Goal: Download file/media

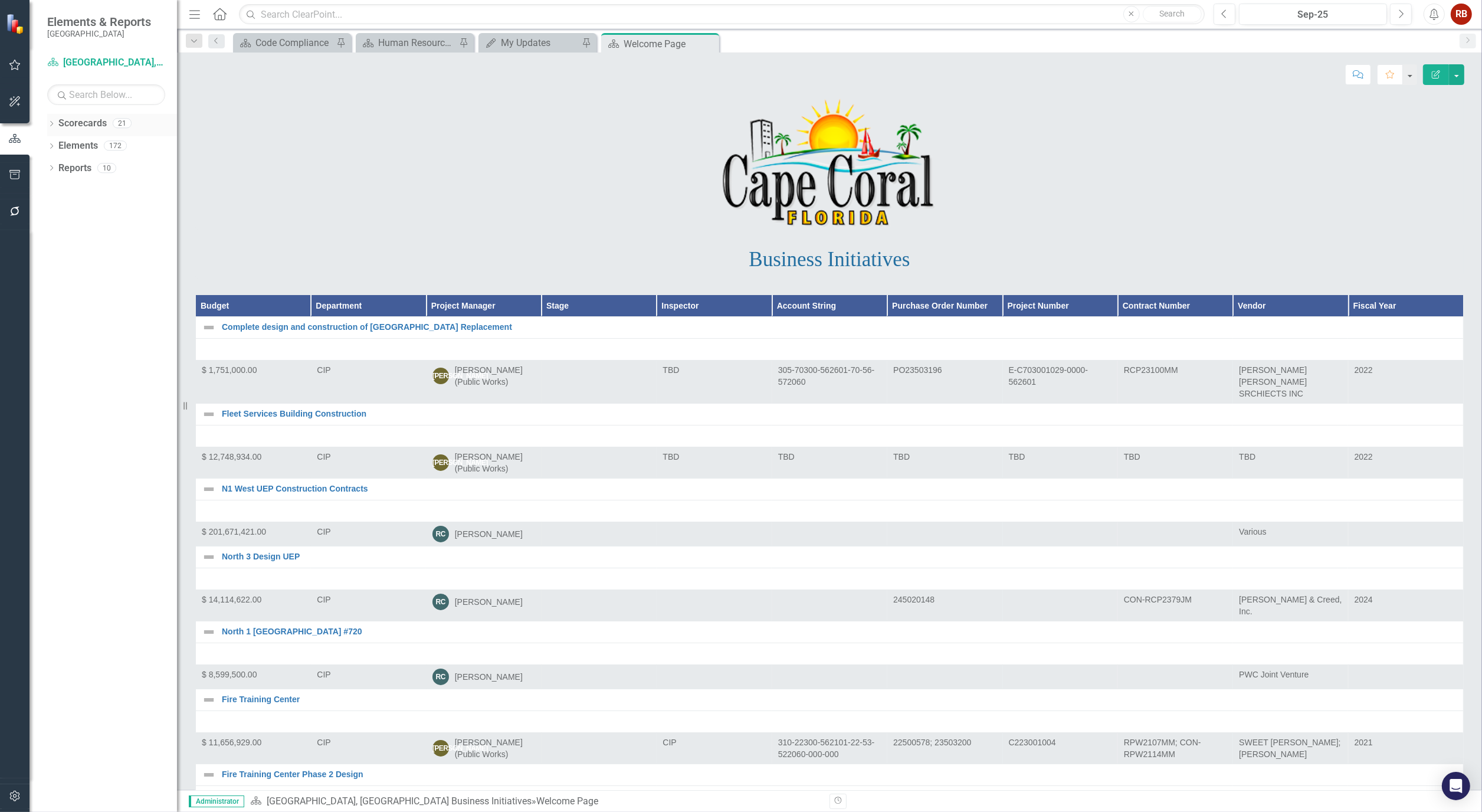
click at [49, 122] on icon "Dropdown" at bounding box center [51, 125] width 9 height 6
click at [87, 170] on link "[GEOGRAPHIC_DATA], [GEOGRAPHIC_DATA] Strategic Plan" at bounding box center [120, 168] width 112 height 14
click at [57, 167] on icon "Dropdown" at bounding box center [58, 167] width 9 height 7
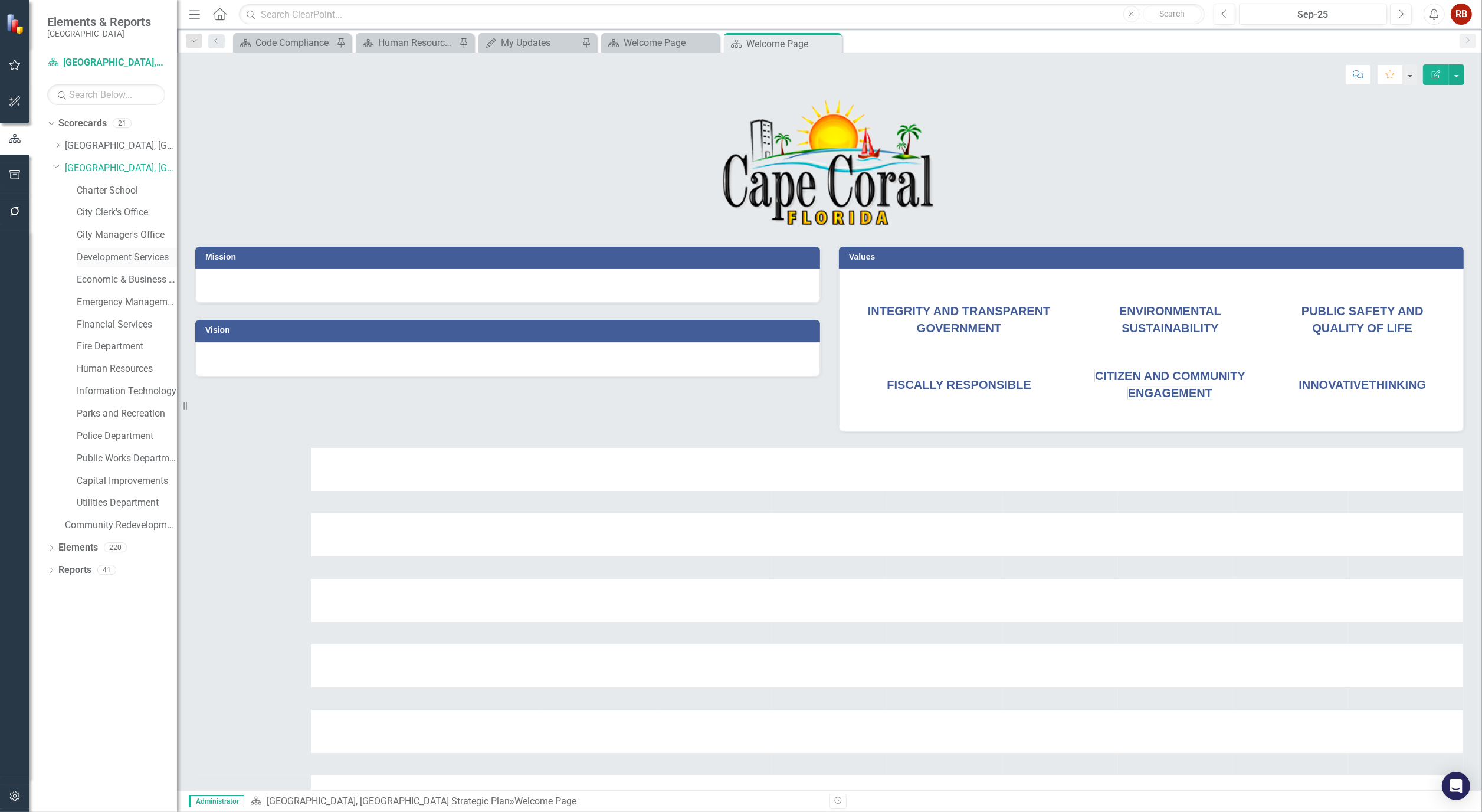
click at [120, 256] on link "Development Services" at bounding box center [127, 257] width 100 height 14
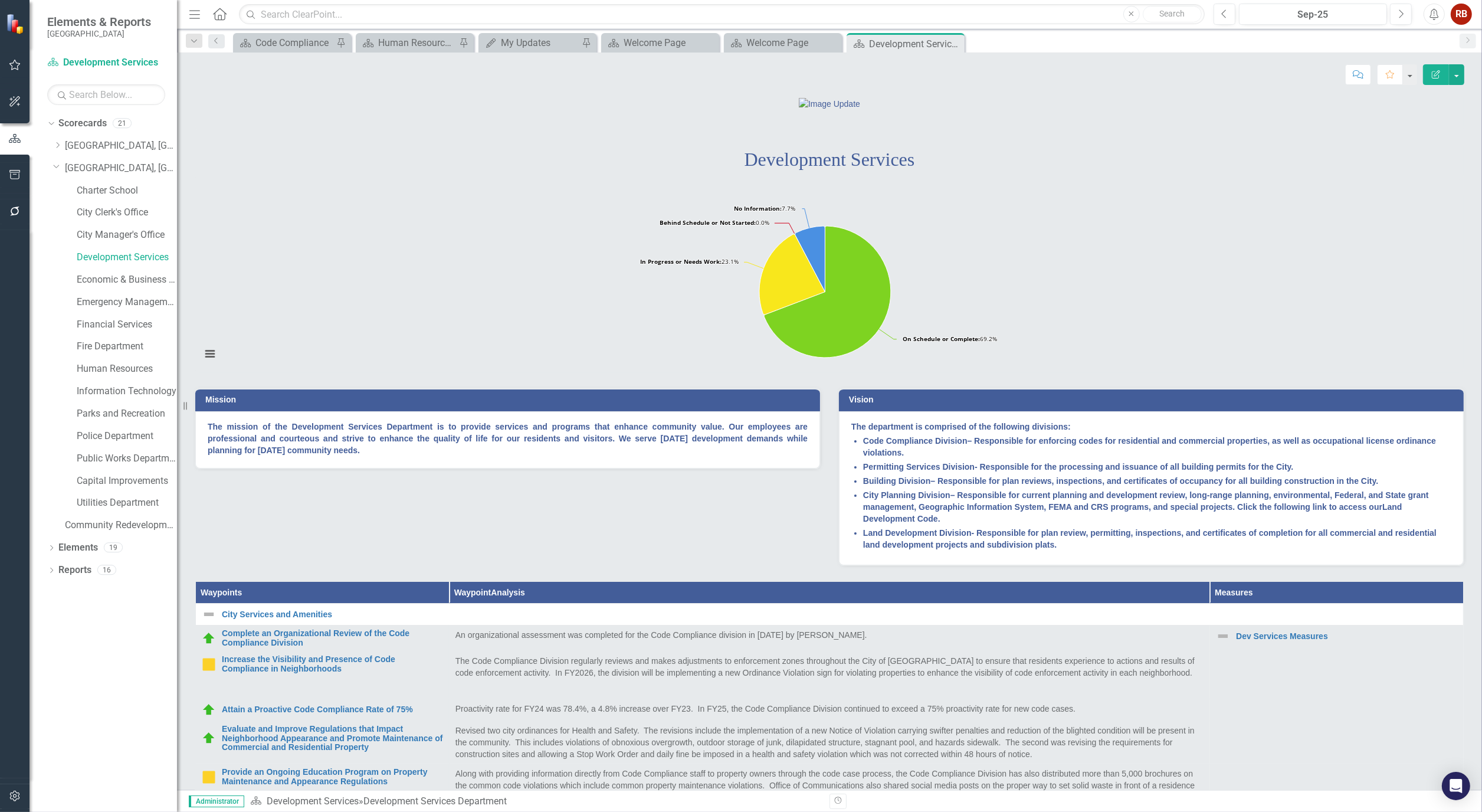
click at [1464, 71] on div "Score: N/A Sep-25 Completed Comment Favorite Edit Report" at bounding box center [829, 71] width 1305 height 36
click at [1463, 78] on button "button" at bounding box center [1457, 74] width 16 height 21
click at [1426, 167] on link "PDF Export to PDF" at bounding box center [1416, 165] width 95 height 22
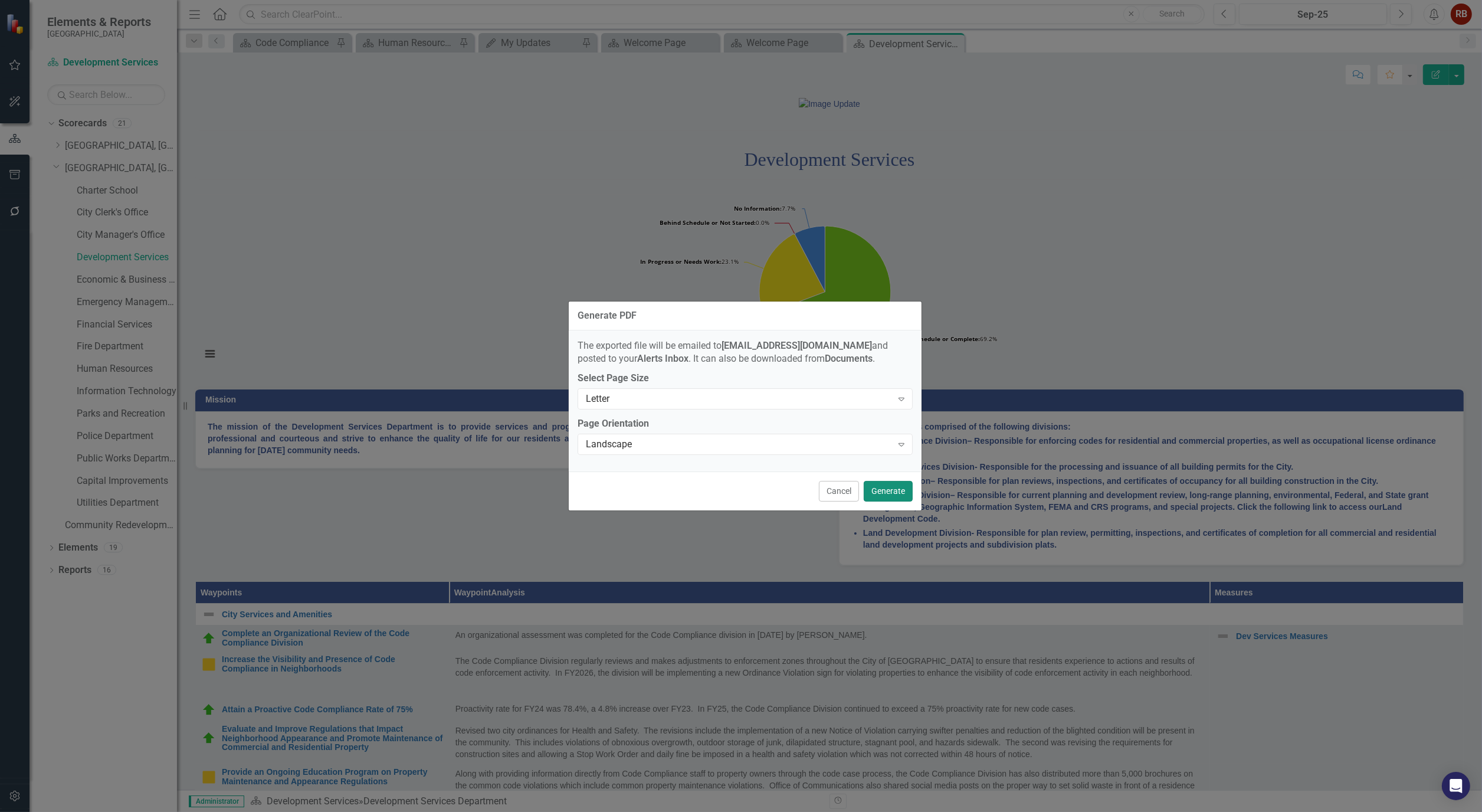
click at [895, 487] on button "Generate" at bounding box center [888, 491] width 49 height 21
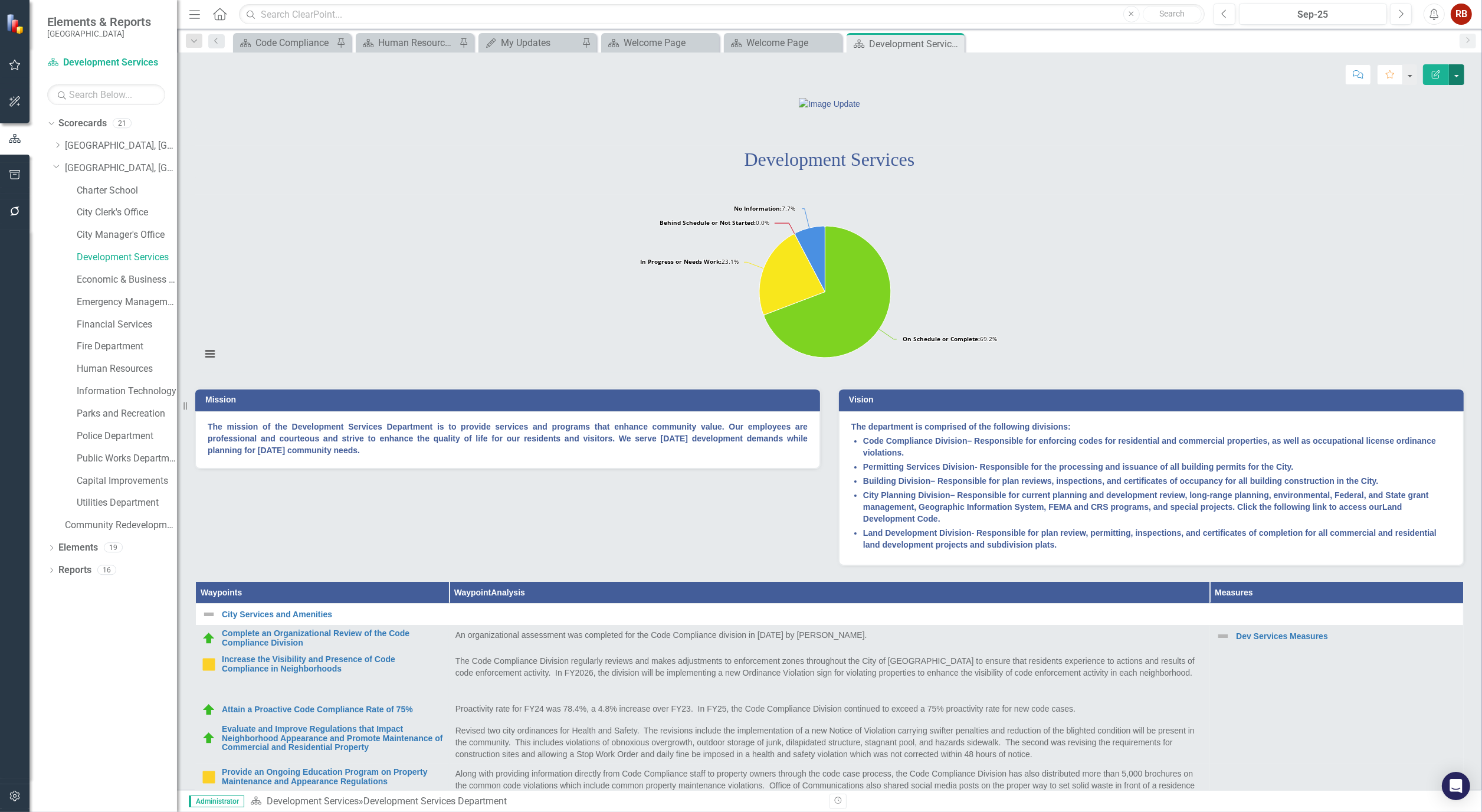
click at [1458, 76] on button "button" at bounding box center [1457, 74] width 16 height 21
click at [1417, 163] on link "PDF Export to PDF" at bounding box center [1416, 165] width 95 height 22
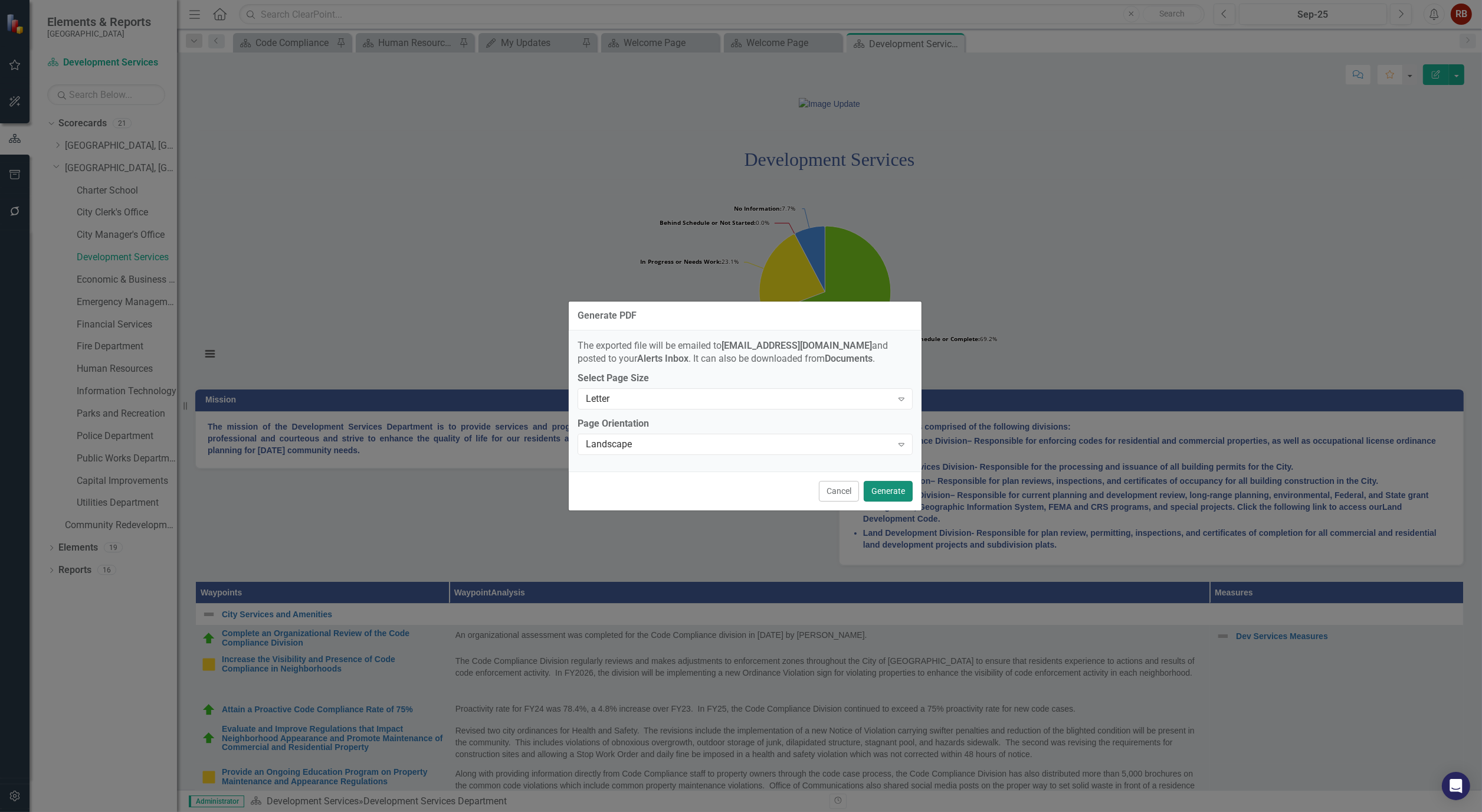
click at [881, 492] on button "Generate" at bounding box center [888, 491] width 49 height 21
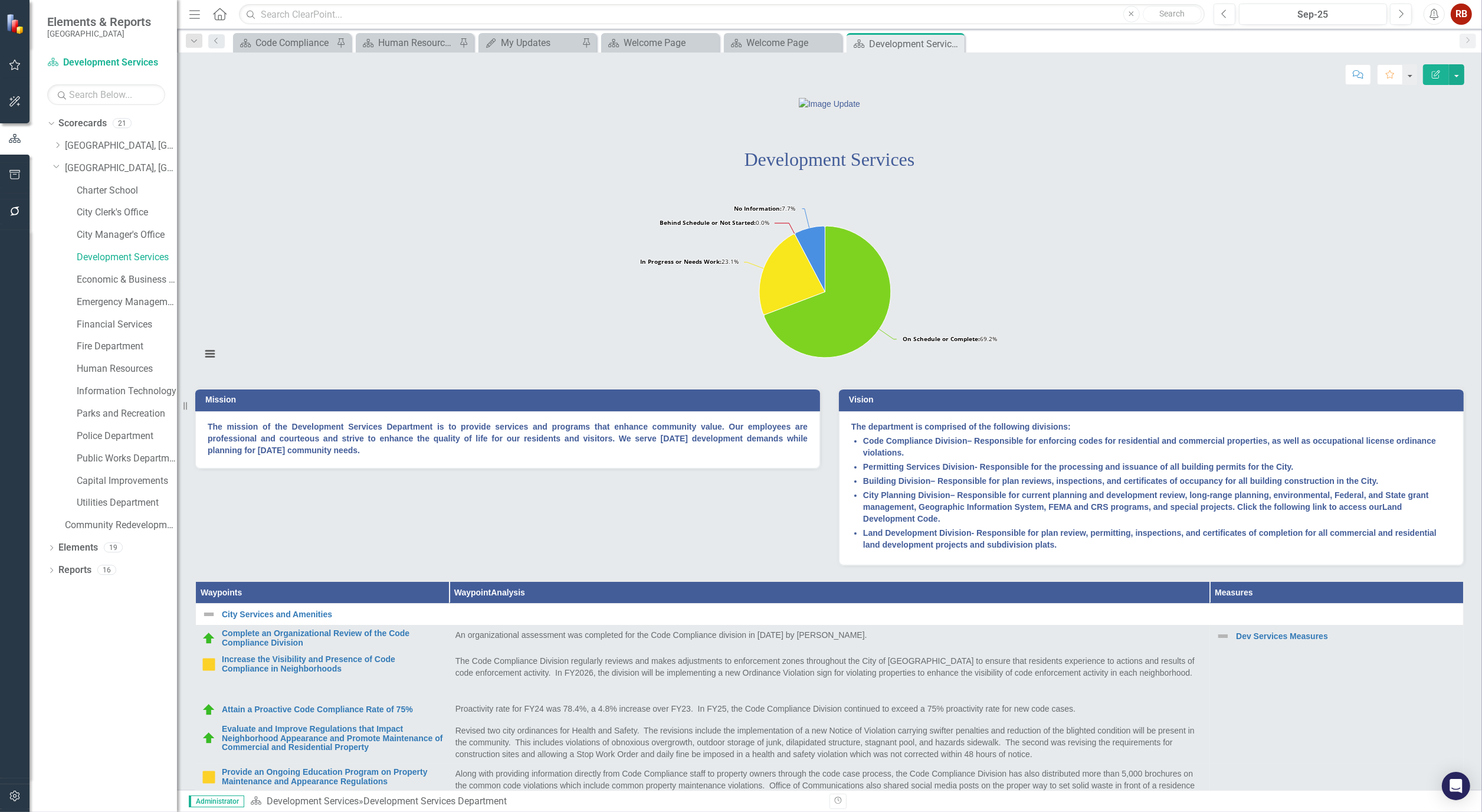
click at [9, 179] on icon "button" at bounding box center [14, 175] width 12 height 9
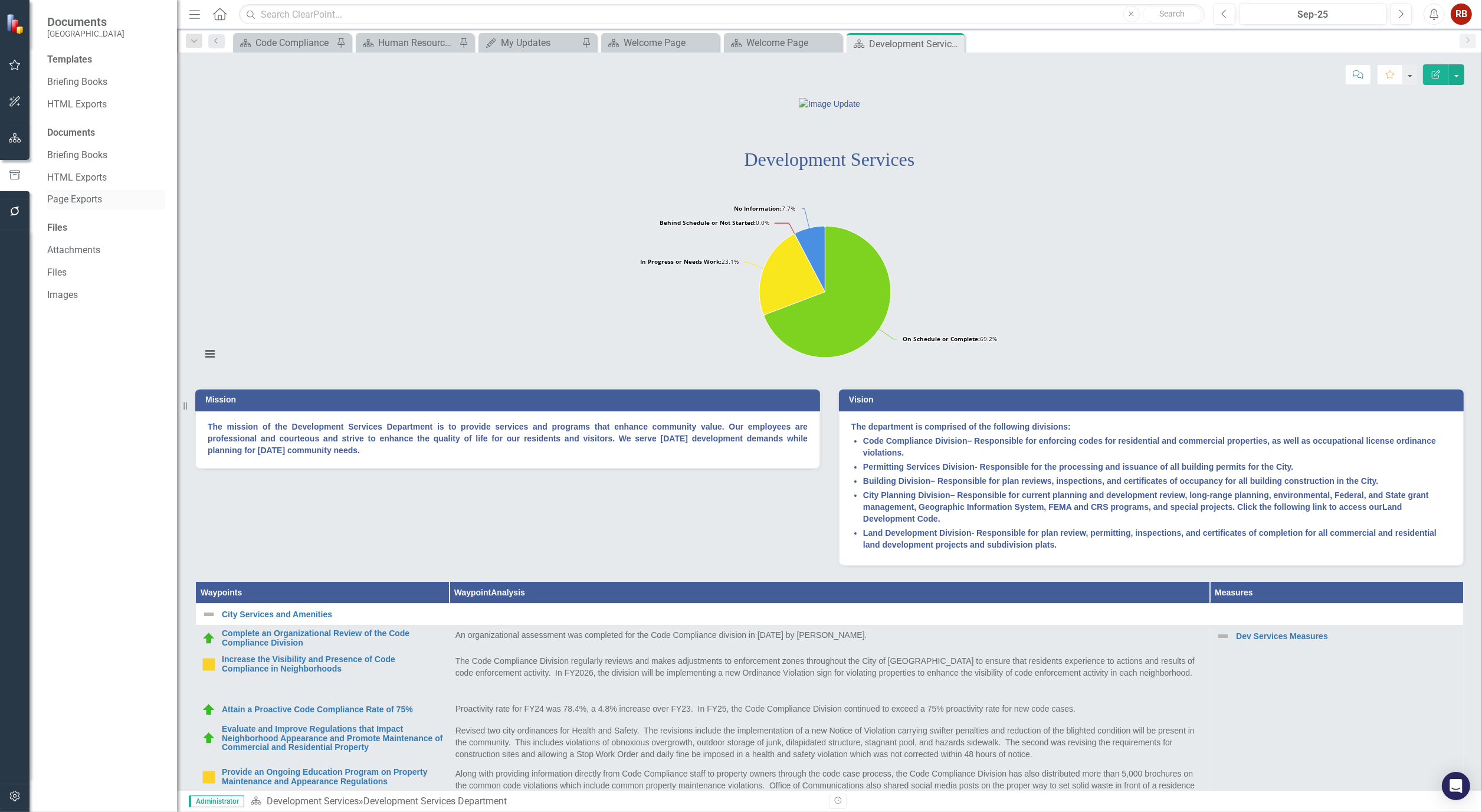
click at [81, 198] on link "Page Exports" at bounding box center [106, 199] width 118 height 14
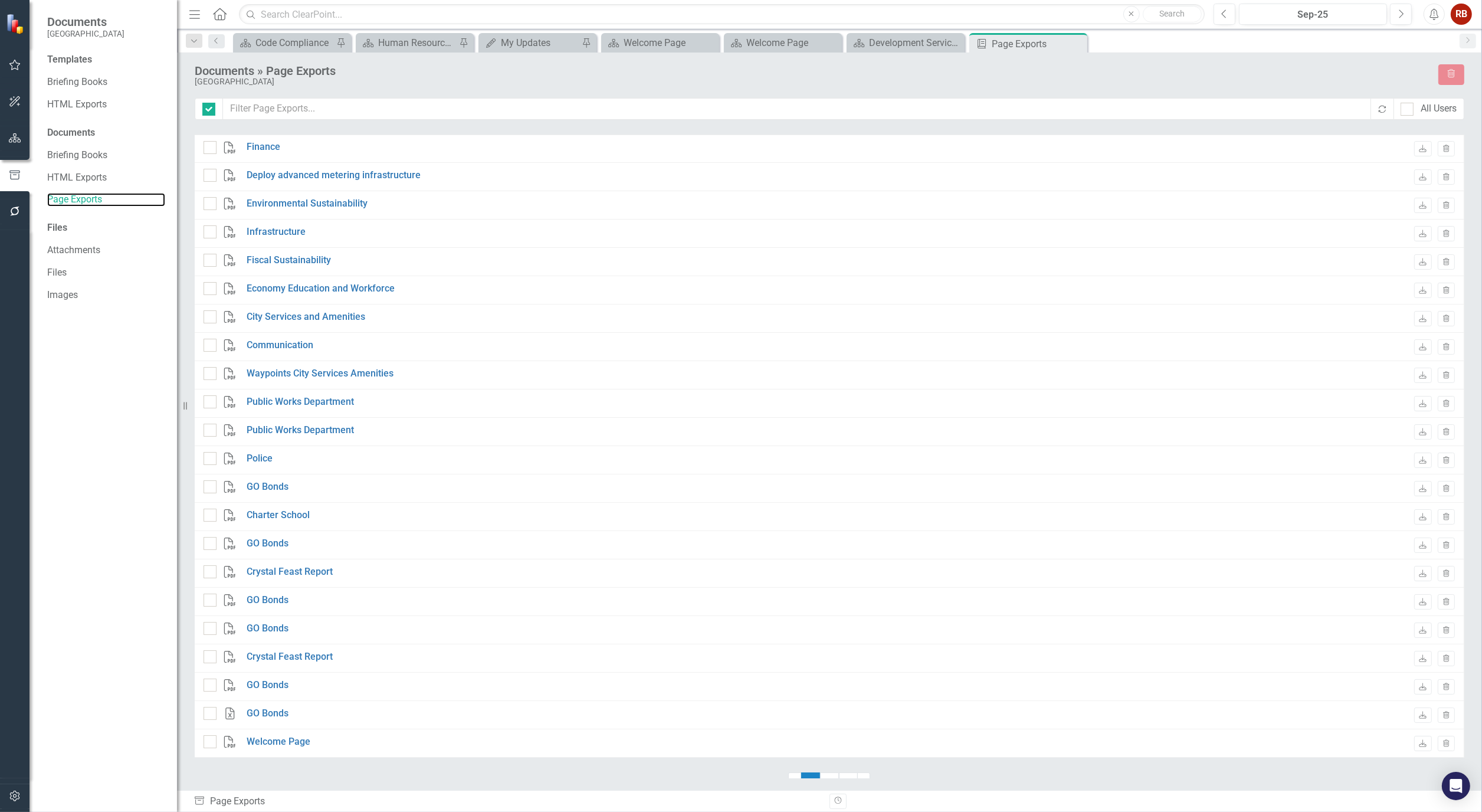
checkbox input "false"
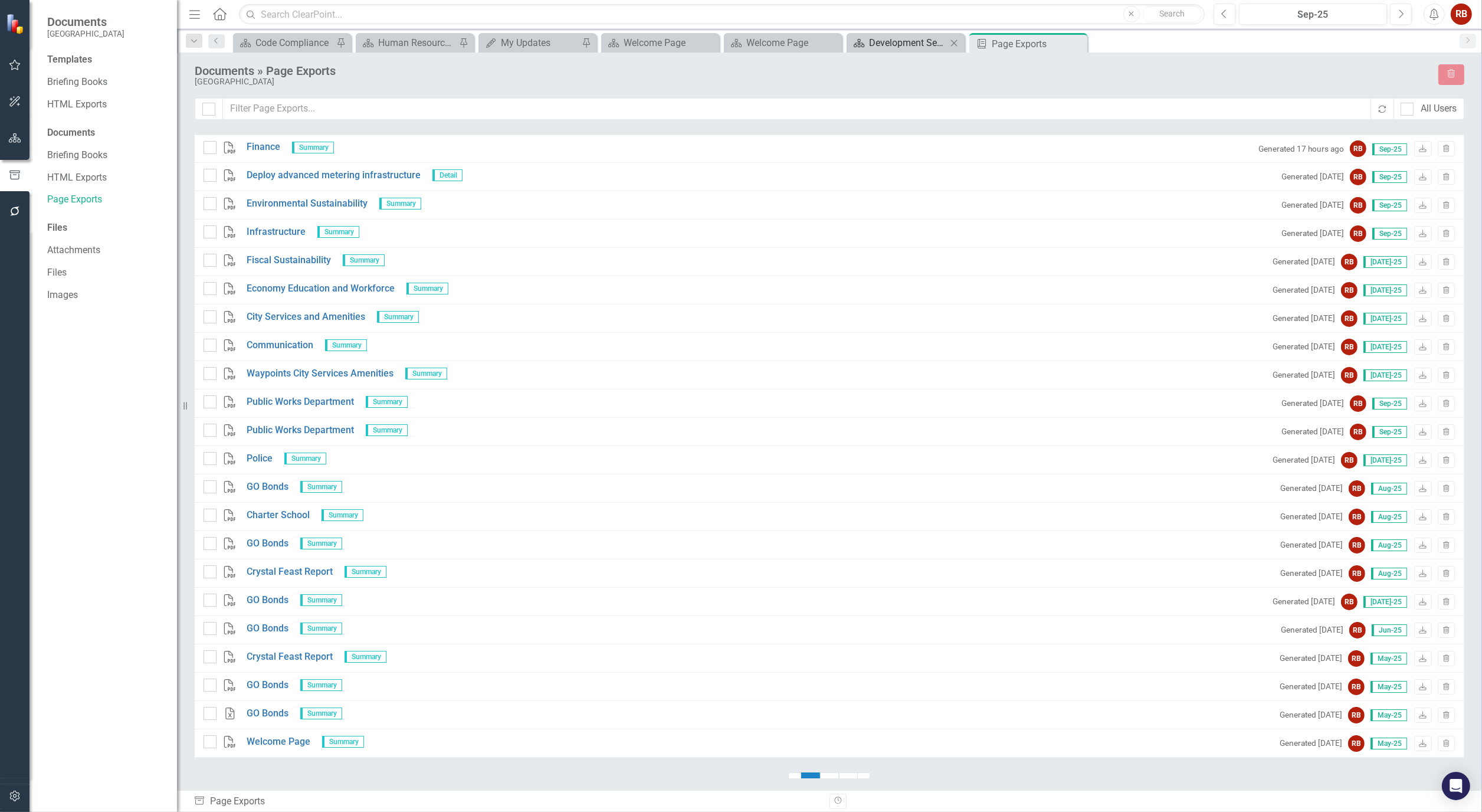
click at [898, 43] on div "Development Services Department" at bounding box center [908, 43] width 78 height 15
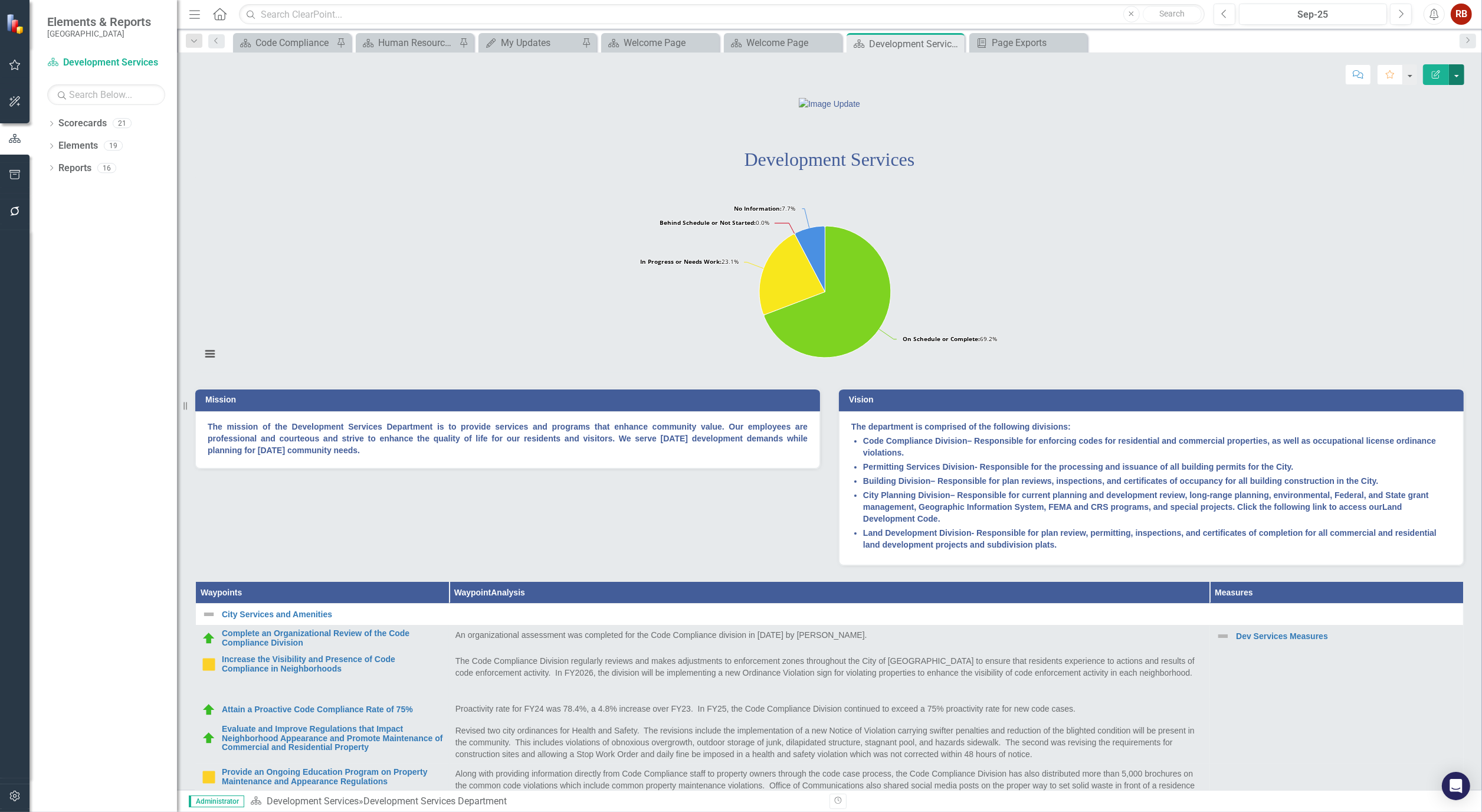
click at [1458, 77] on button "button" at bounding box center [1457, 74] width 16 height 21
click at [1431, 174] on link "PDF Export to PDF" at bounding box center [1416, 165] width 95 height 22
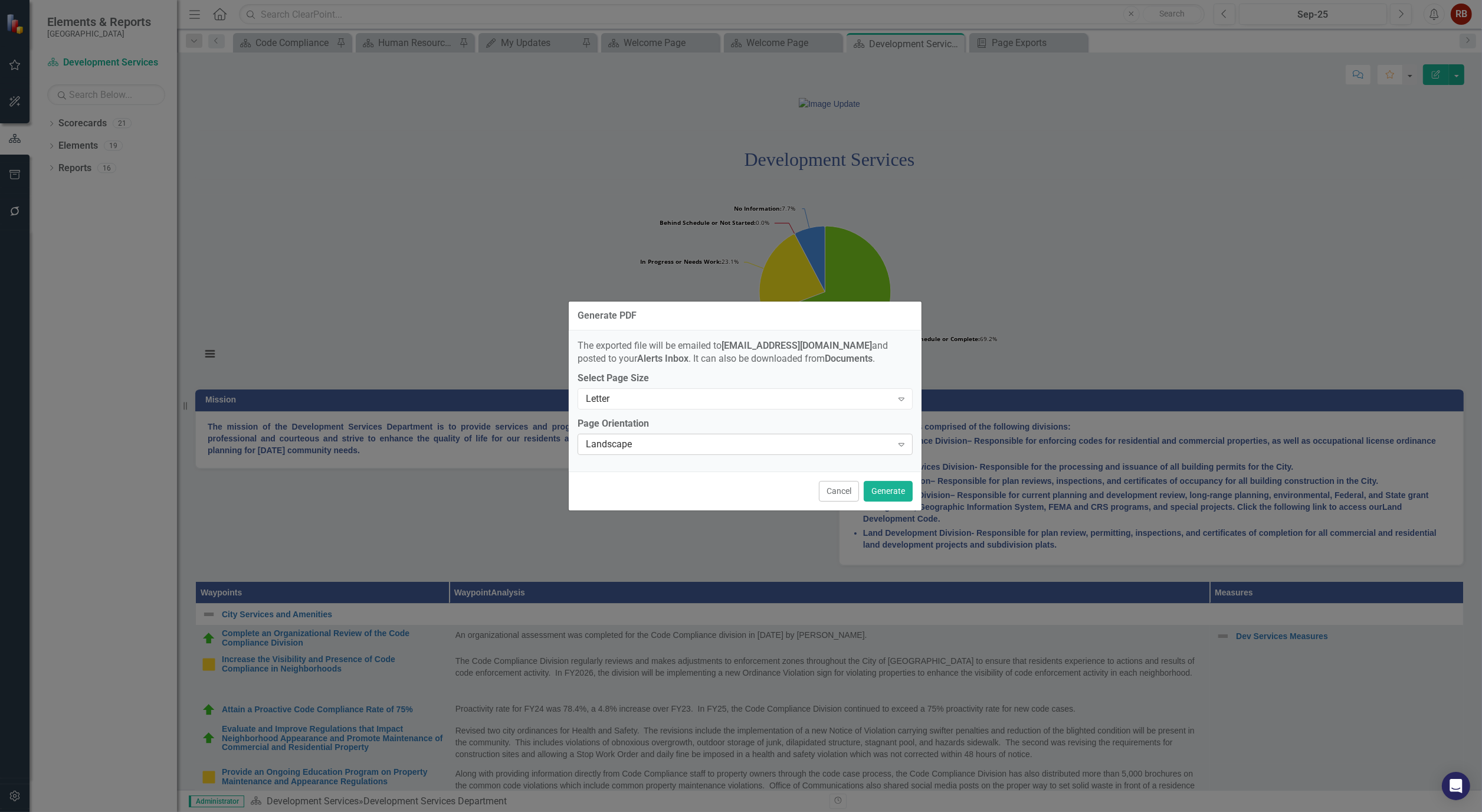
click at [903, 445] on icon "Expand" at bounding box center [901, 444] width 12 height 9
click at [901, 486] on button "Generate" at bounding box center [888, 491] width 49 height 21
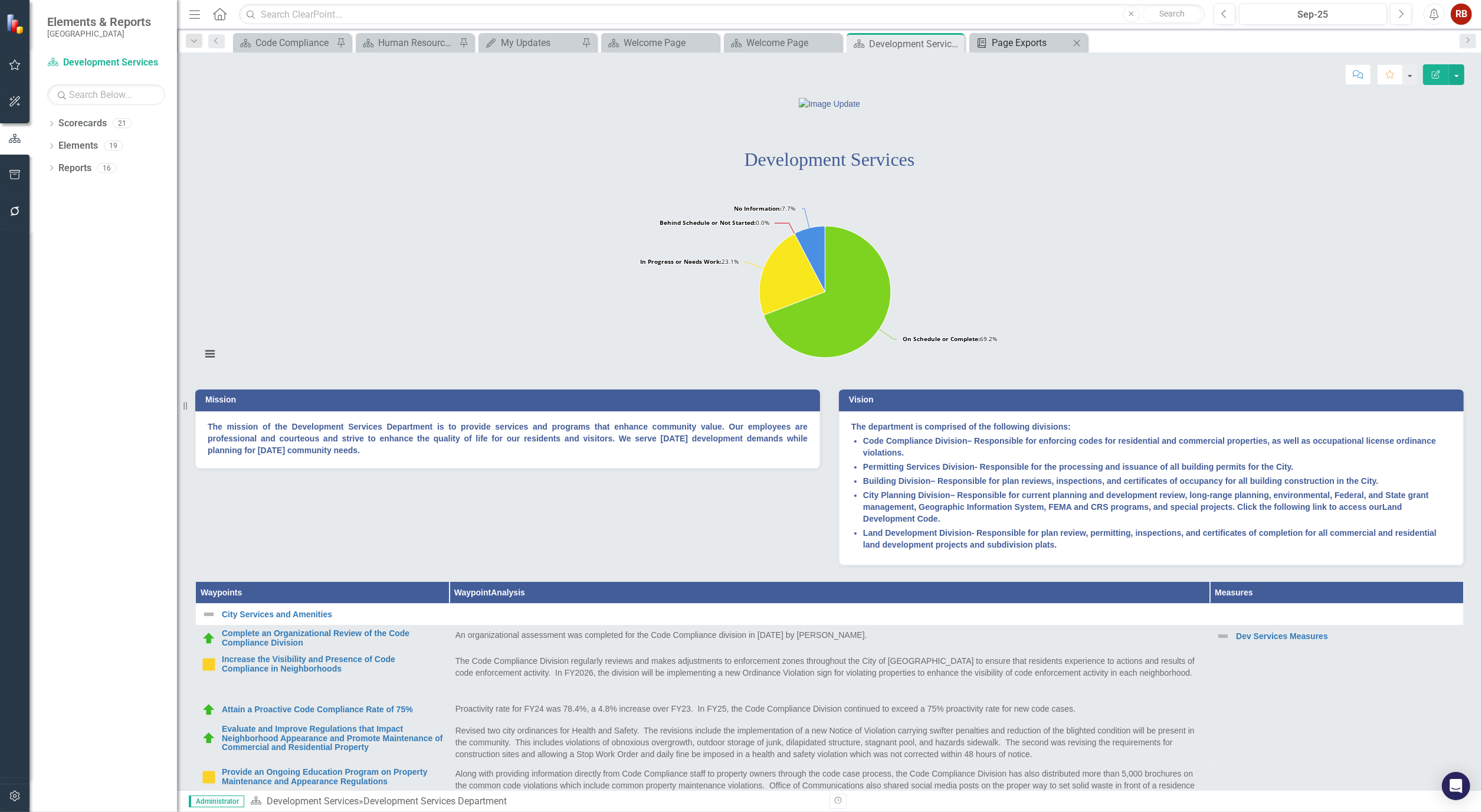
click at [1027, 42] on div "Page Exports" at bounding box center [1030, 43] width 78 height 15
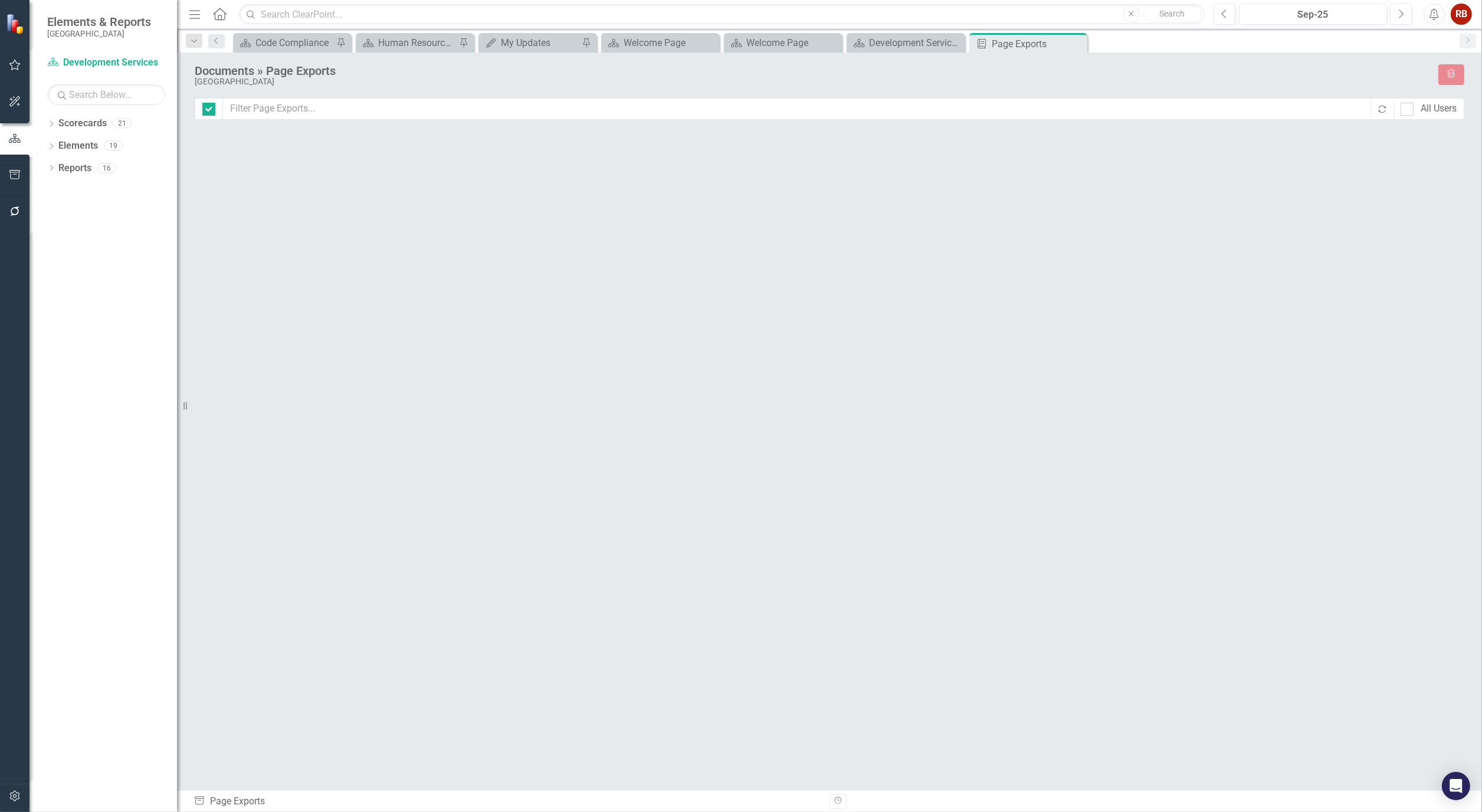
checkbox input "false"
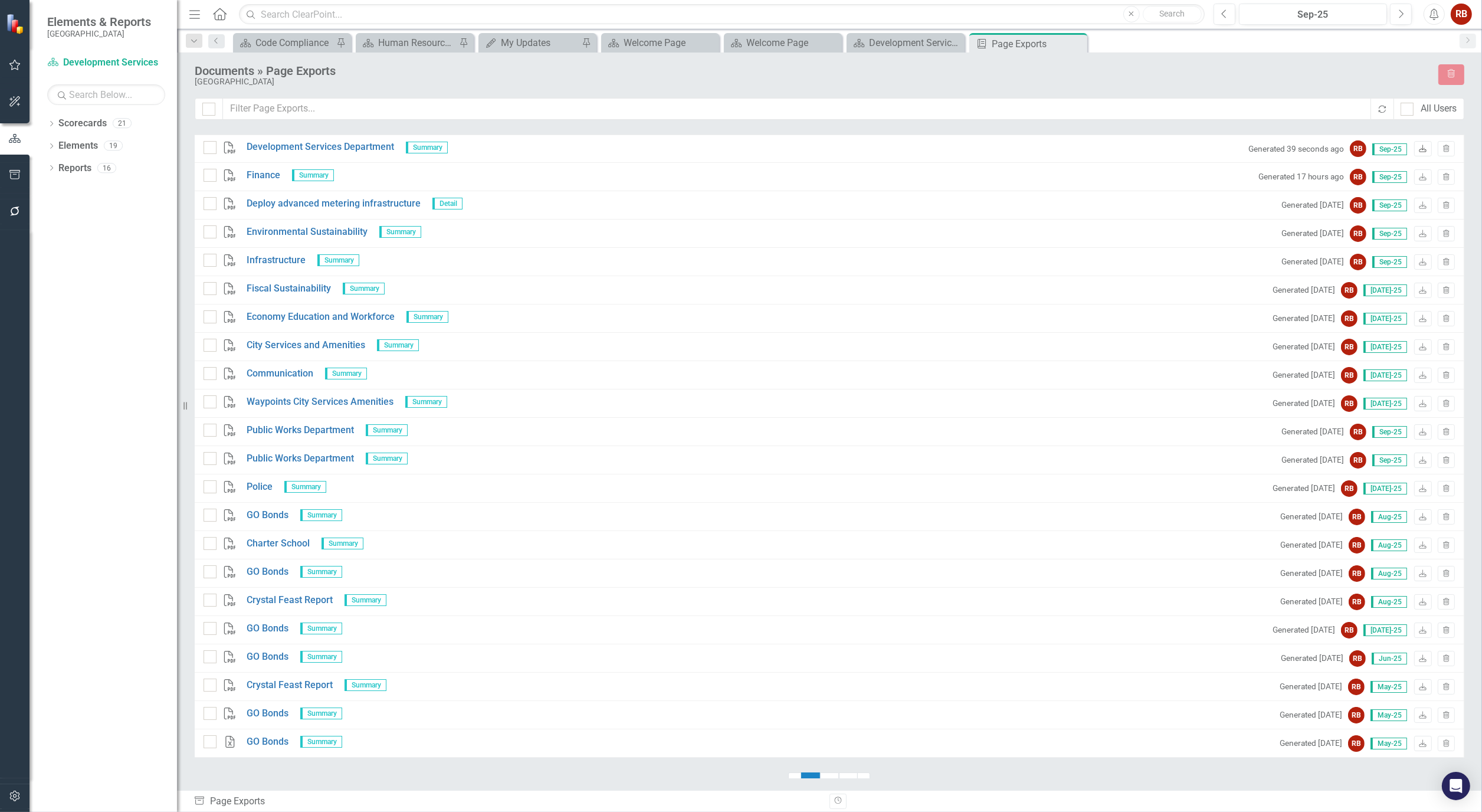
click at [1420, 152] on icon "Download" at bounding box center [1423, 150] width 9 height 7
click at [901, 41] on div "Development Services Department" at bounding box center [908, 43] width 78 height 15
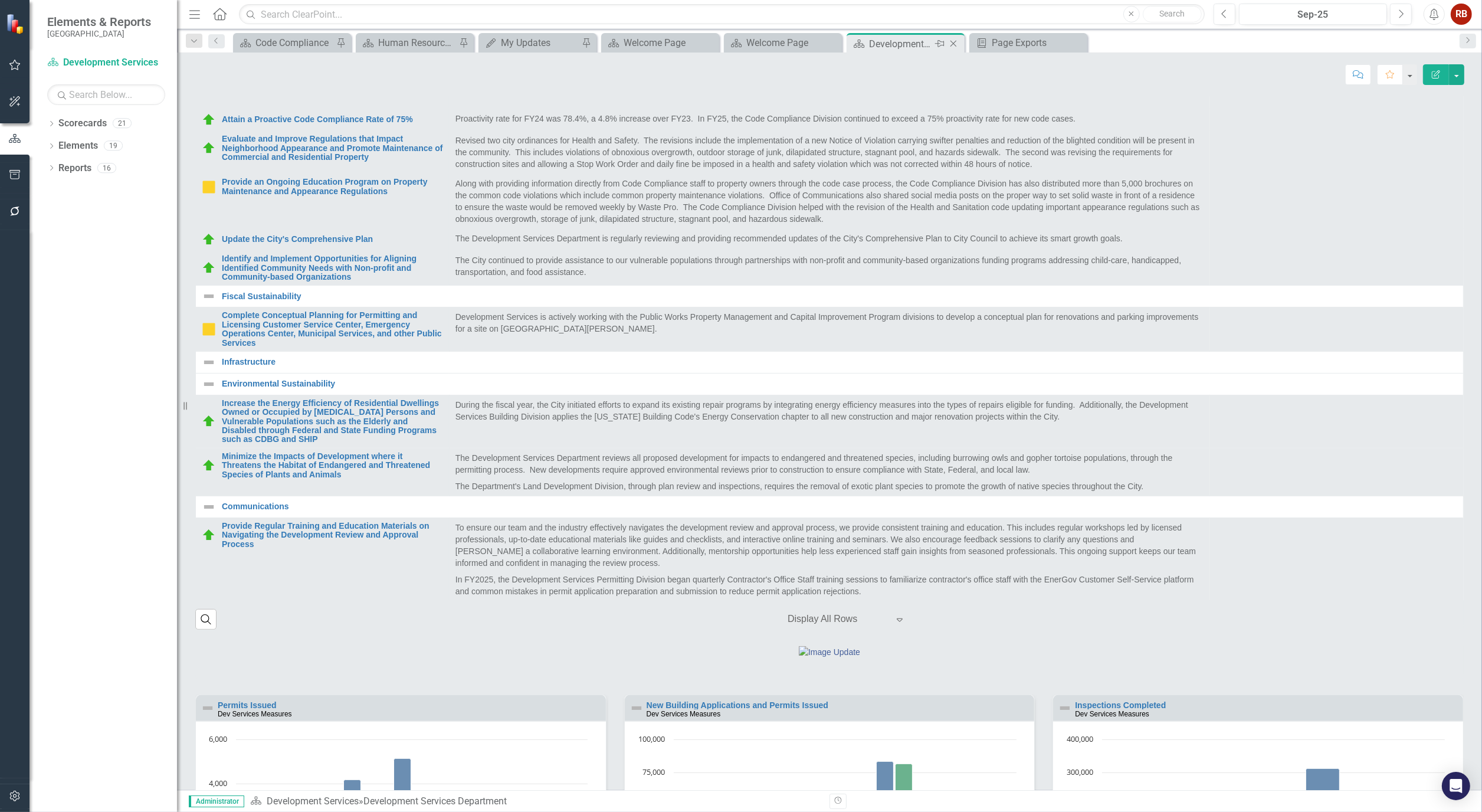
click at [958, 43] on icon "Close" at bounding box center [953, 43] width 12 height 9
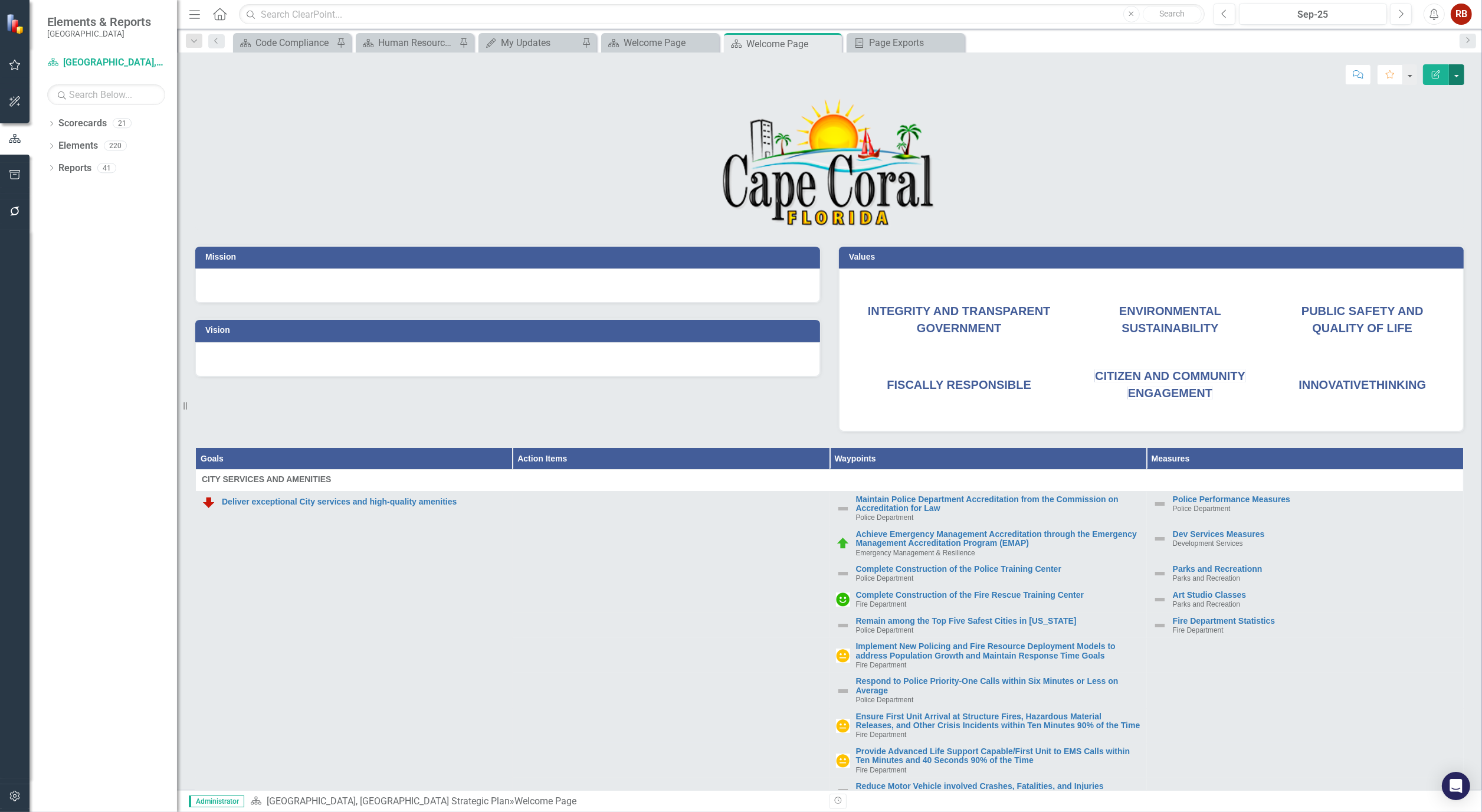
click at [1458, 71] on button "button" at bounding box center [1457, 74] width 16 height 21
click at [1431, 170] on link "PDF Export to PDF" at bounding box center [1416, 165] width 95 height 22
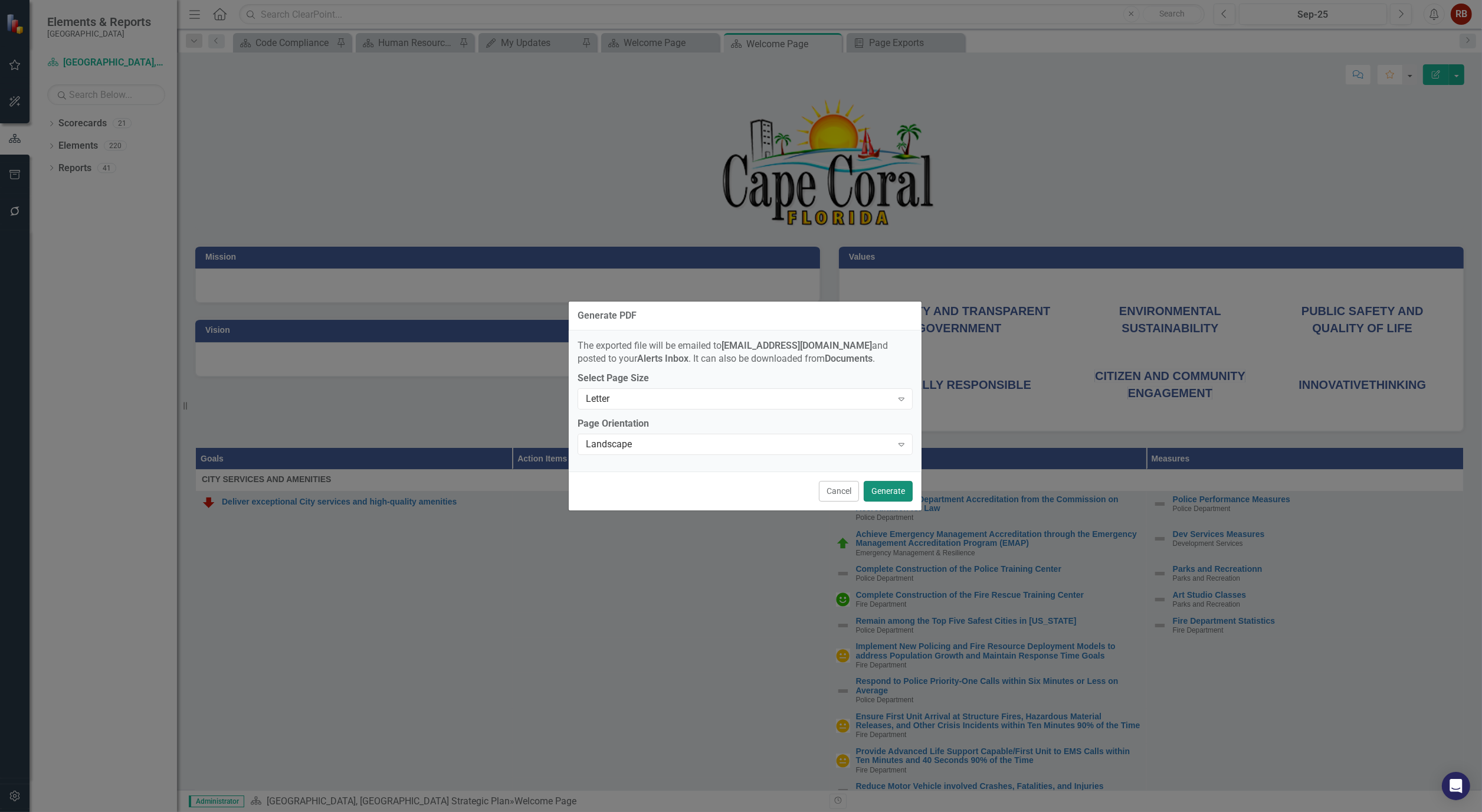
click at [896, 489] on button "Generate" at bounding box center [888, 491] width 49 height 21
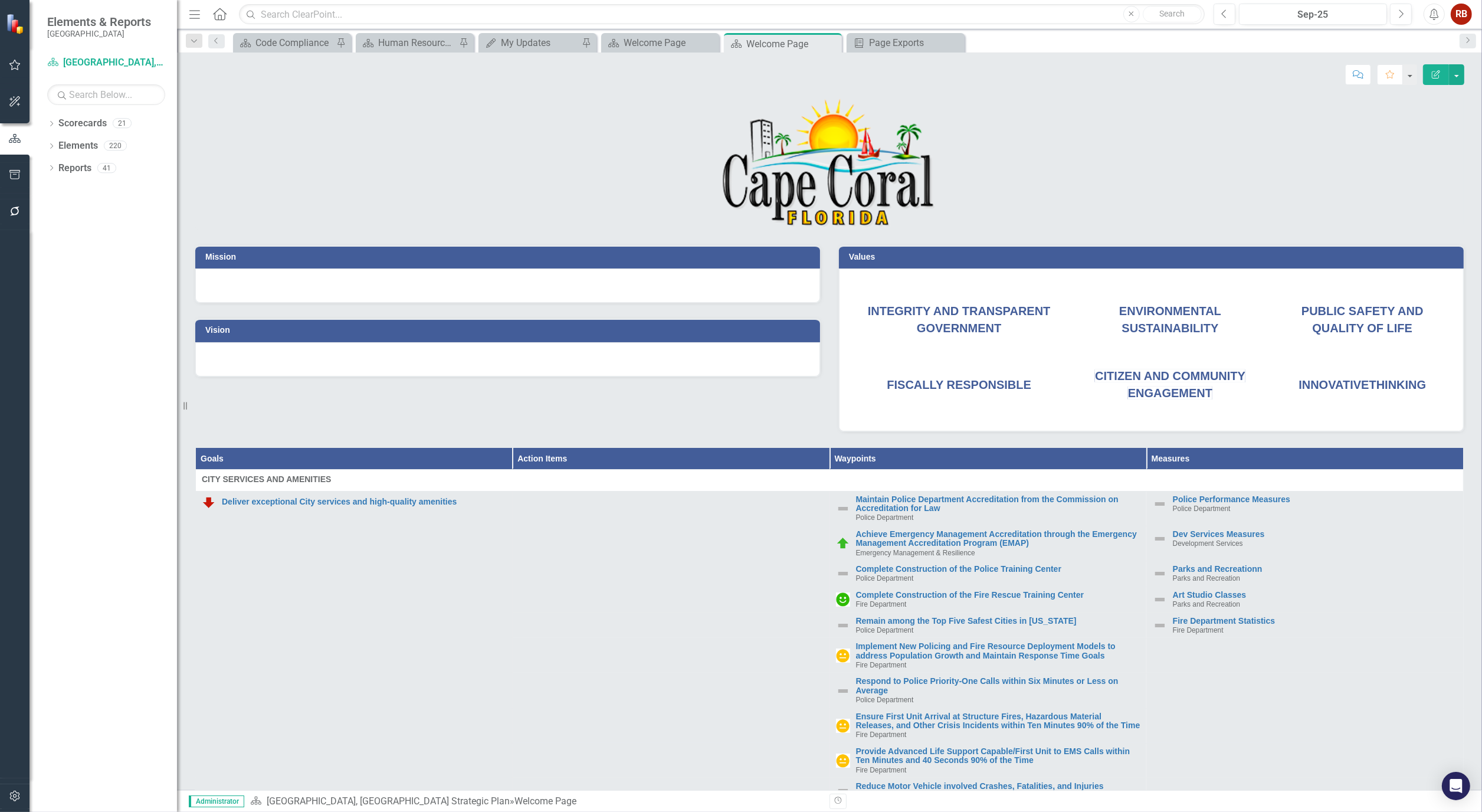
click at [906, 29] on div "Dropdown Search Scorecard Code Compliance Pin Scorecard Human Resources Analyti…" at bounding box center [829, 41] width 1305 height 24
click at [12, 170] on icon "button" at bounding box center [14, 175] width 12 height 9
click at [895, 43] on div "Page Exports" at bounding box center [908, 43] width 78 height 15
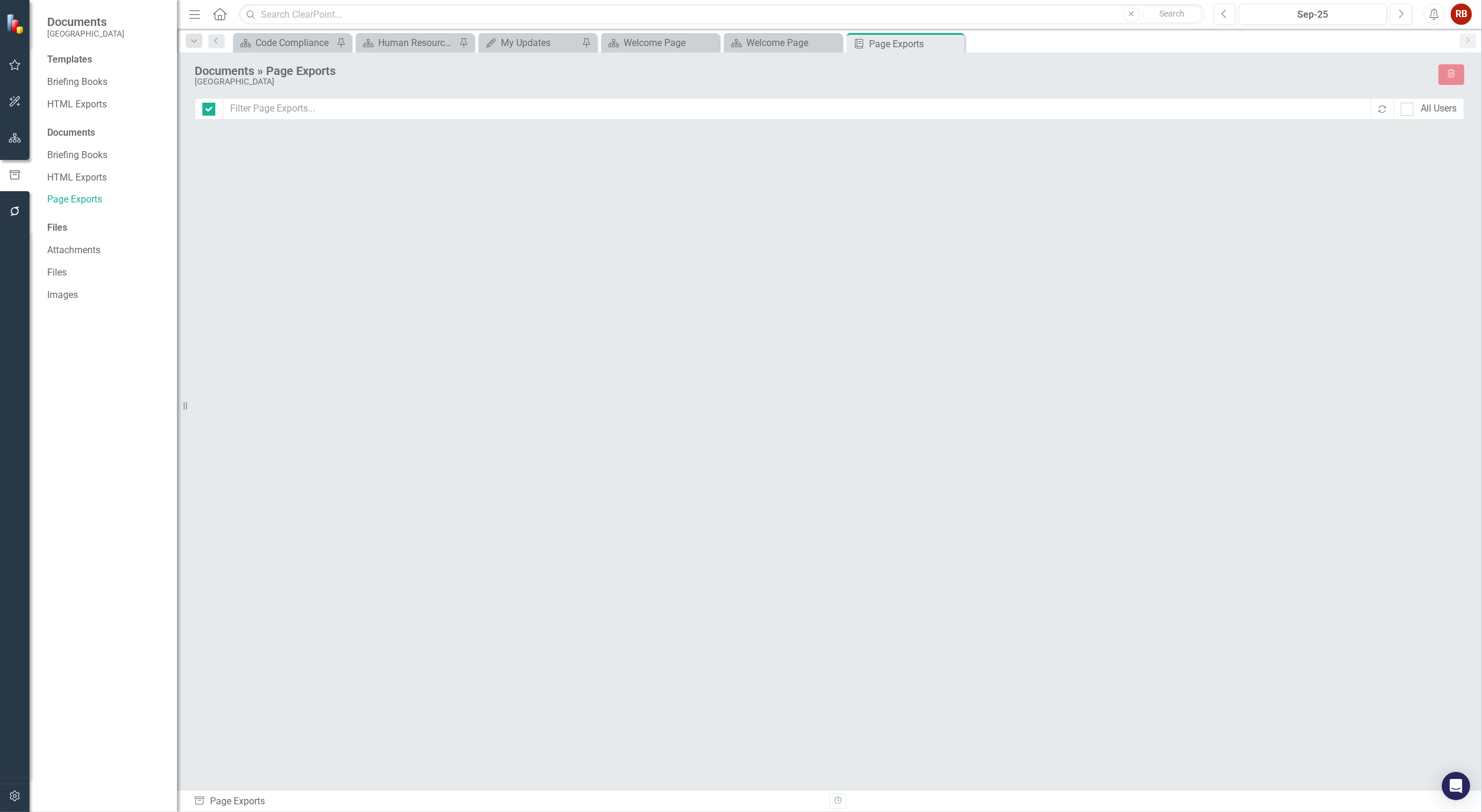
checkbox input "false"
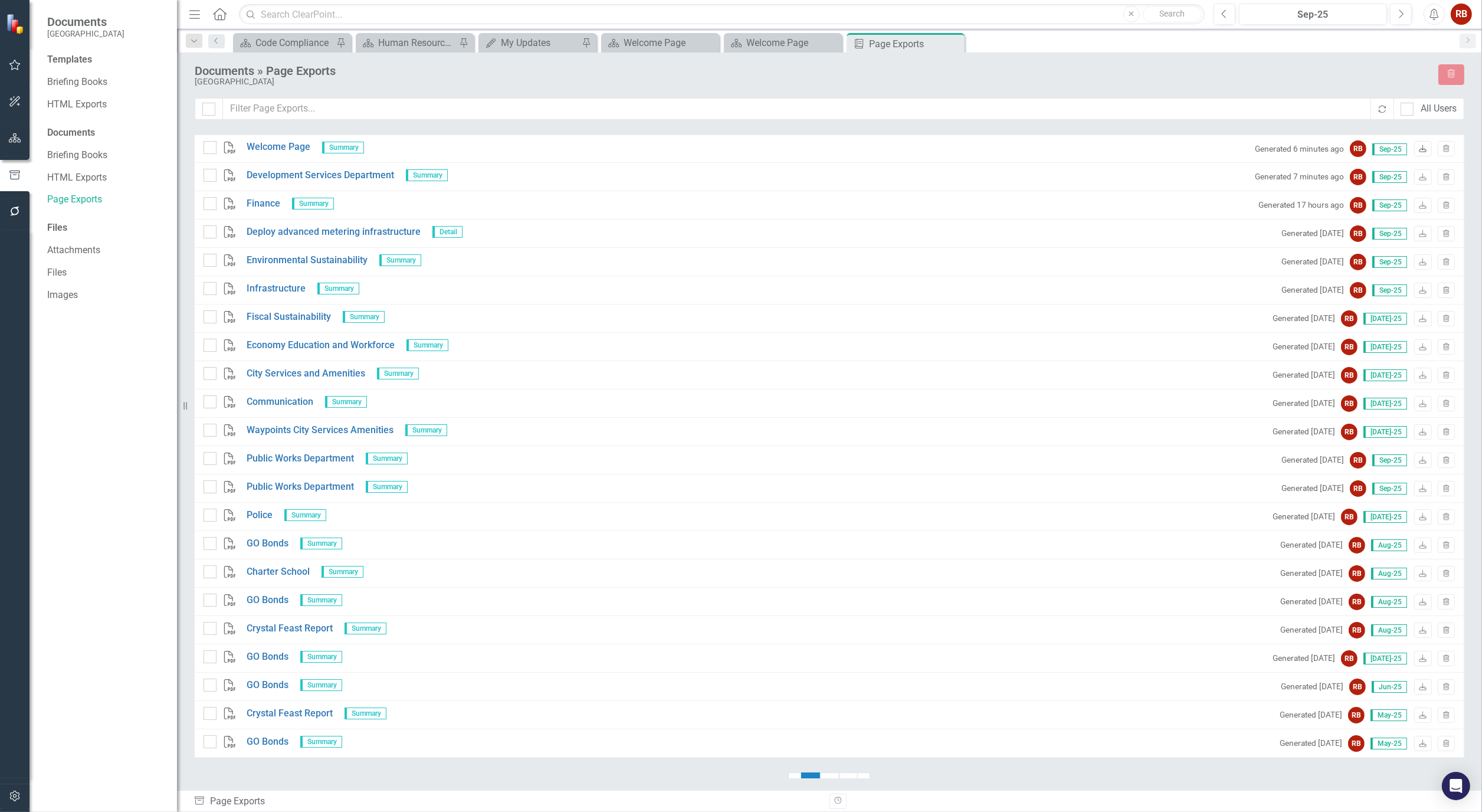
click at [1419, 150] on icon "Download" at bounding box center [1423, 150] width 9 height 7
